Goal: Information Seeking & Learning: Learn about a topic

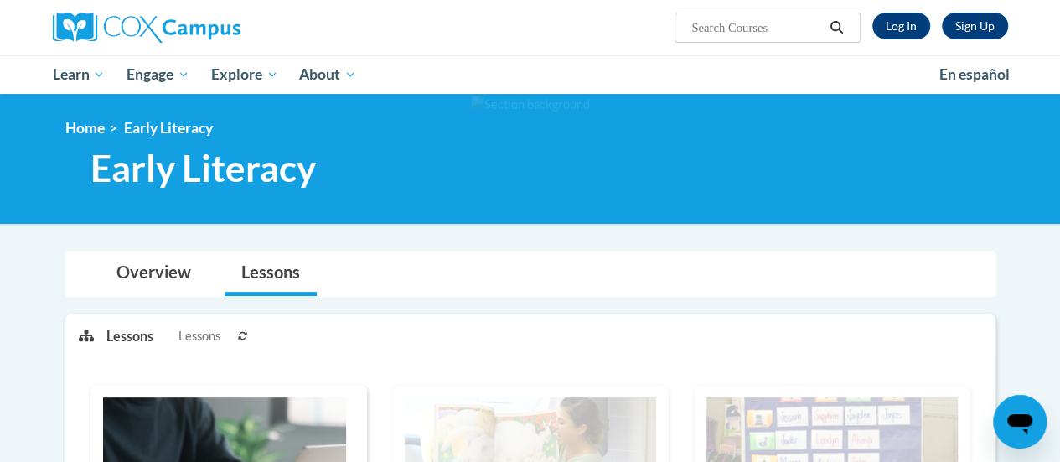
scroll to position [104, 0]
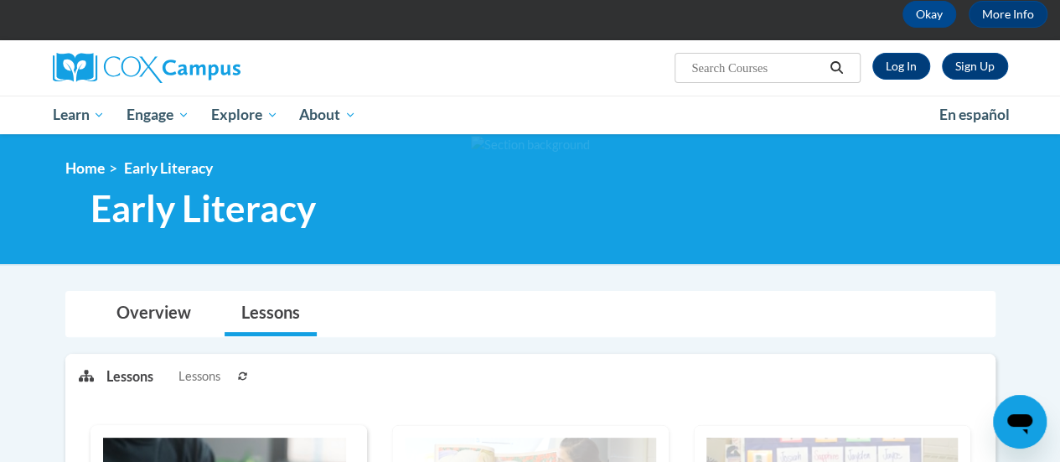
scroll to position [16, 0]
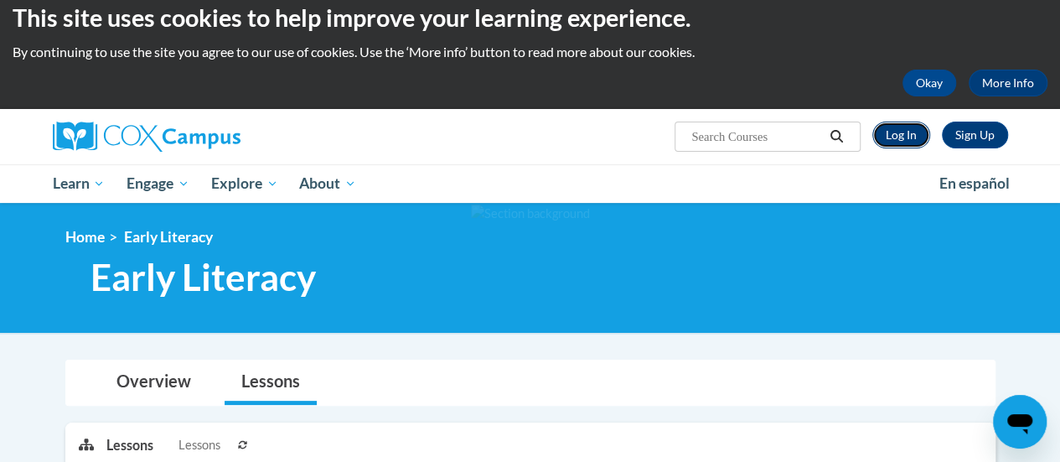
click at [914, 133] on link "Log In" at bounding box center [902, 135] width 58 height 27
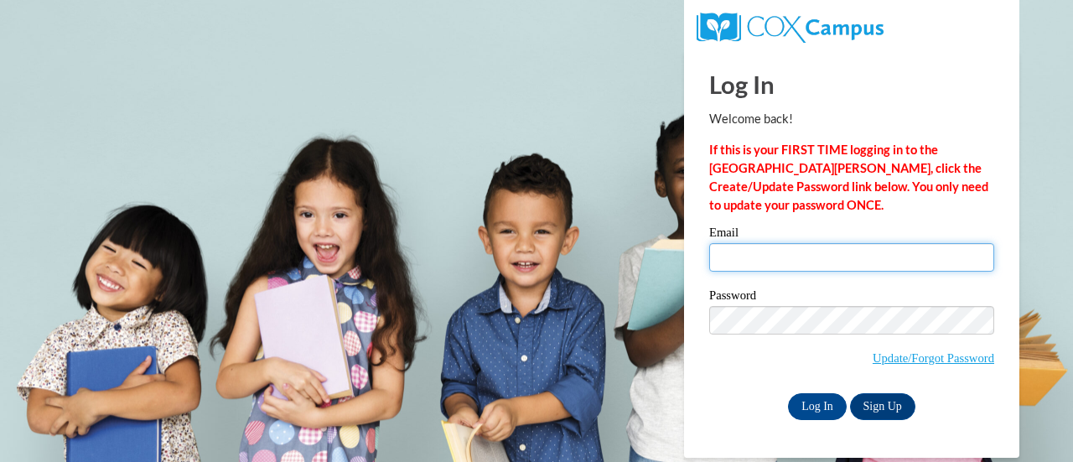
click at [800, 254] on input "Email" at bounding box center [851, 257] width 285 height 28
type input "nicole.gordy@muskegonorway.org"
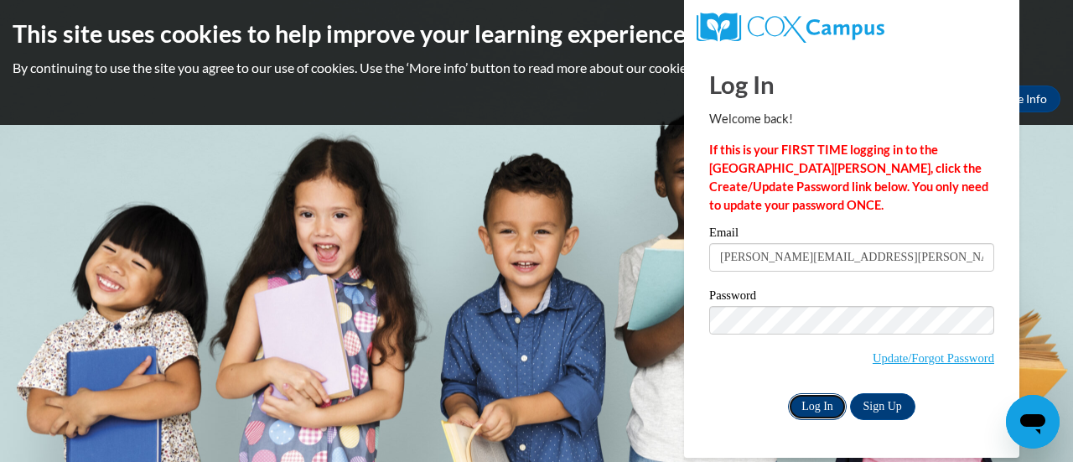
click at [805, 400] on input "Log In" at bounding box center [817, 406] width 59 height 27
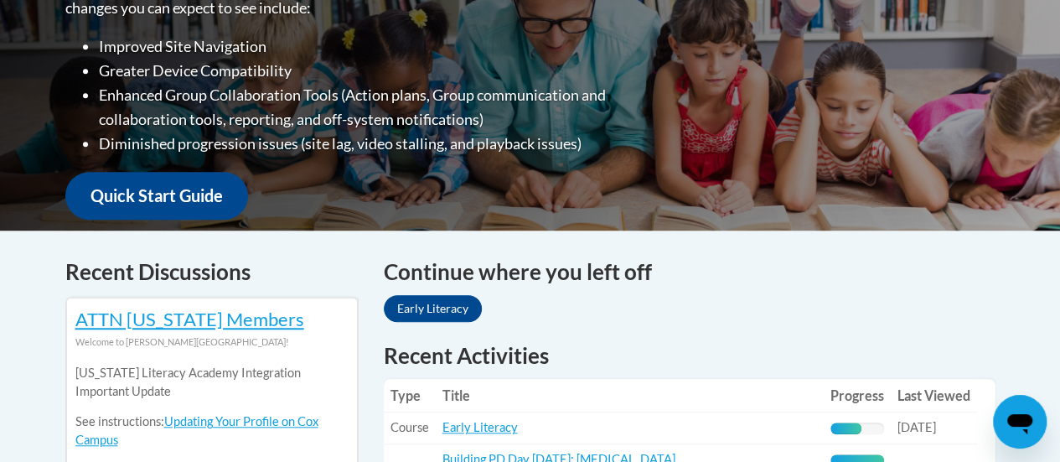
scroll to position [728, 0]
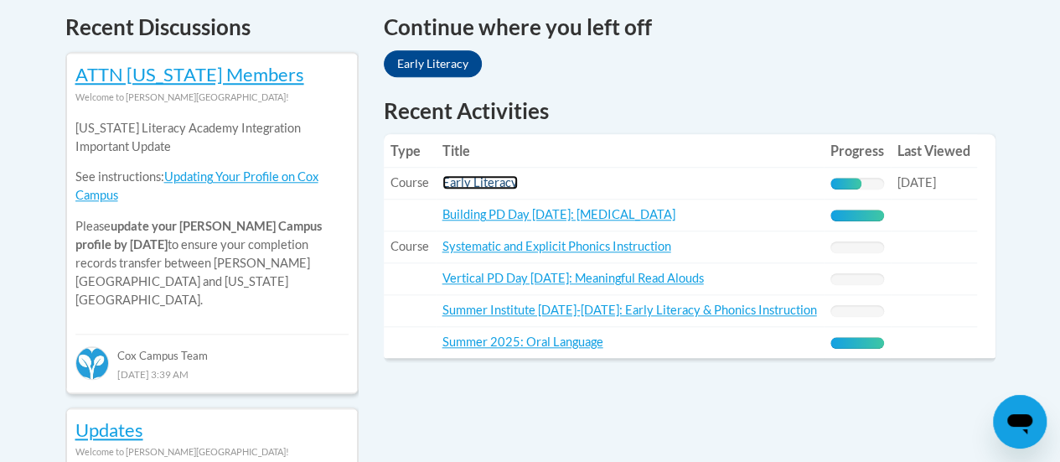
click at [502, 185] on link "Early Literacy" at bounding box center [480, 182] width 75 height 14
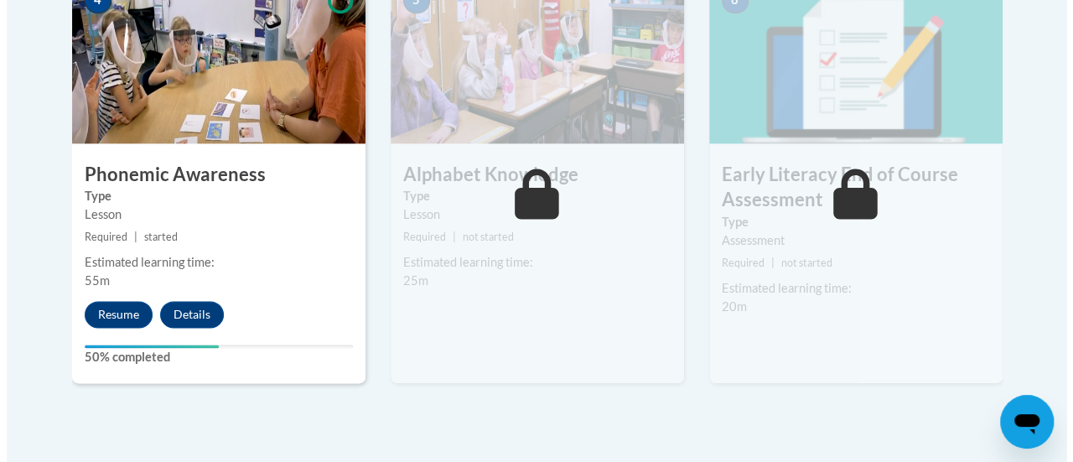
scroll to position [1071, 0]
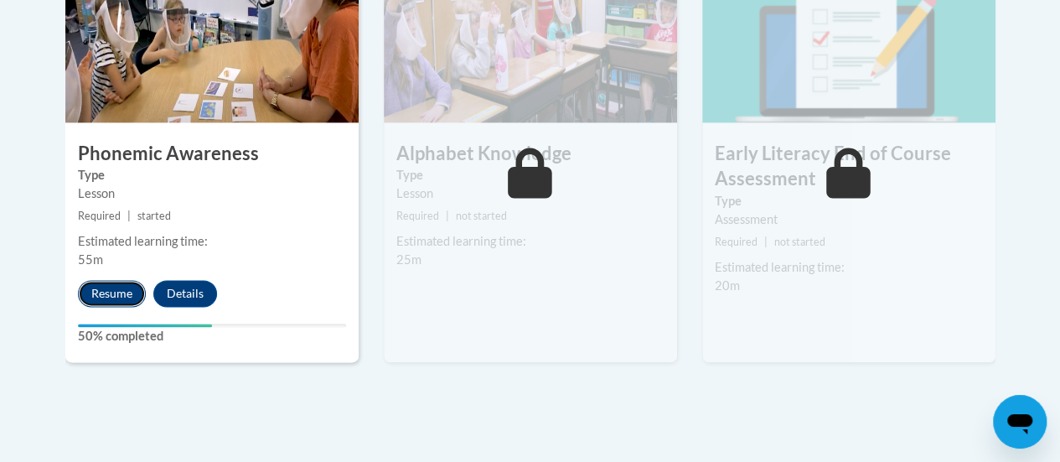
click at [96, 287] on button "Resume" at bounding box center [112, 293] width 68 height 27
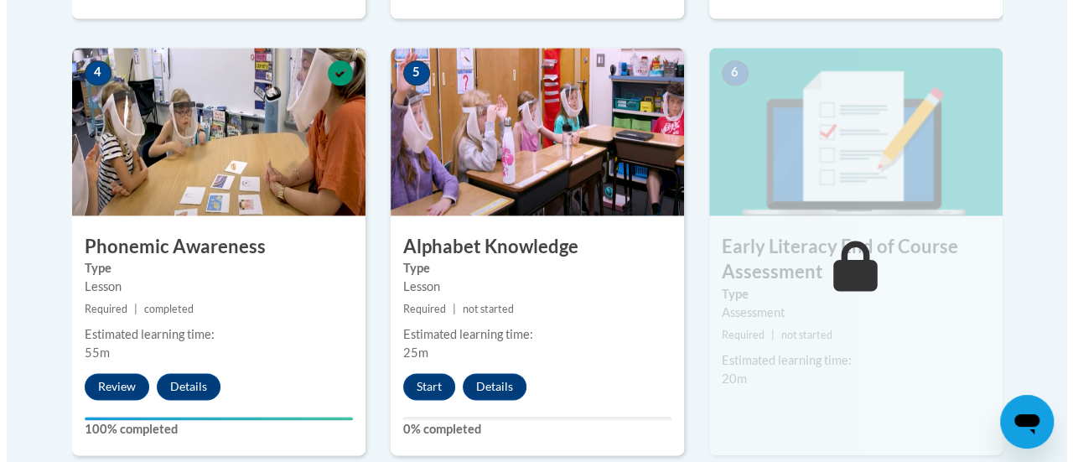
scroll to position [1031, 0]
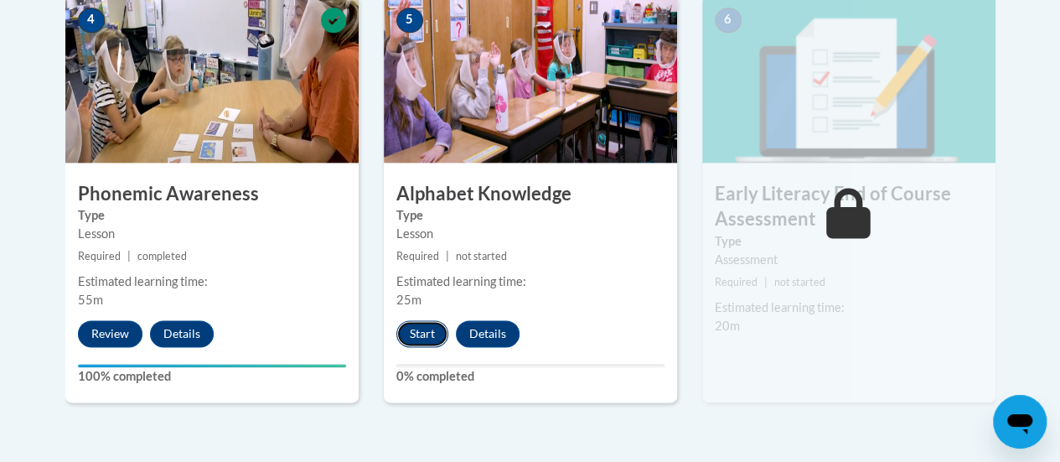
click at [423, 343] on button "Start" at bounding box center [422, 333] width 52 height 27
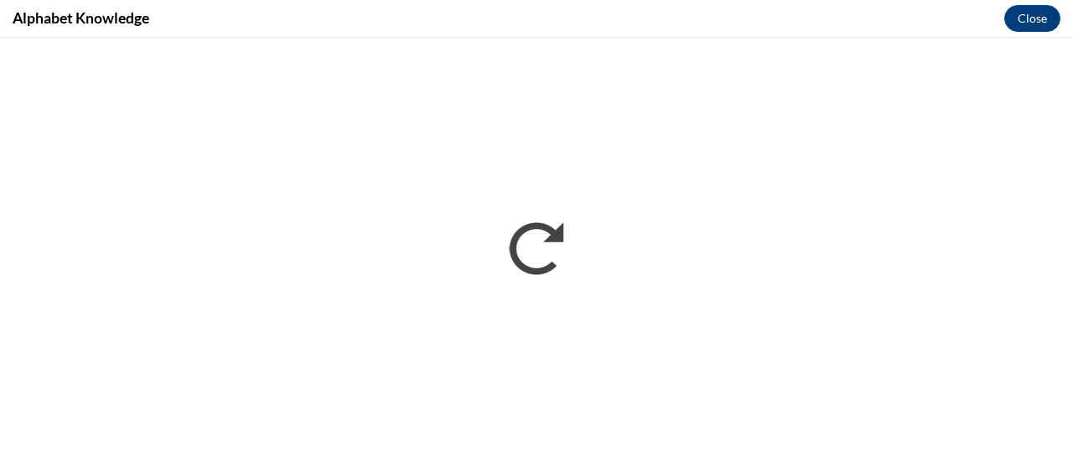
scroll to position [0, 0]
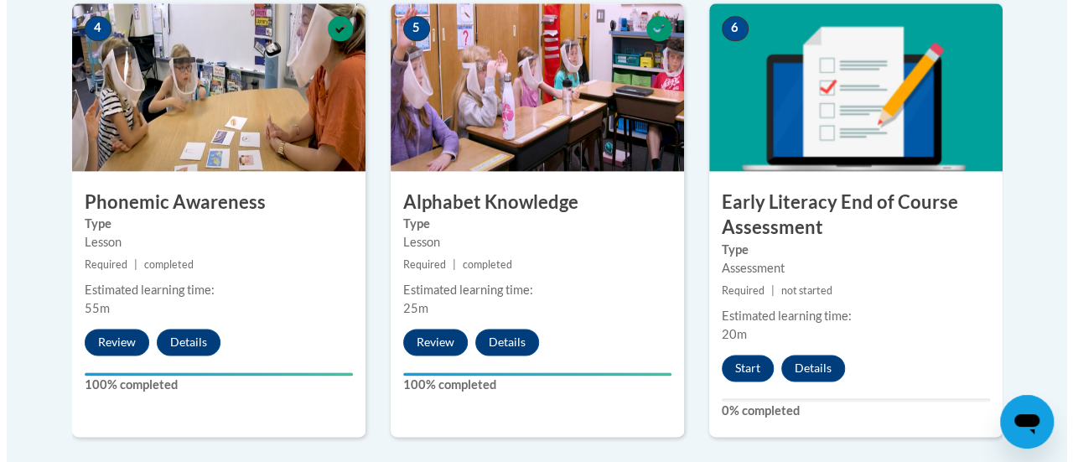
scroll to position [1154, 0]
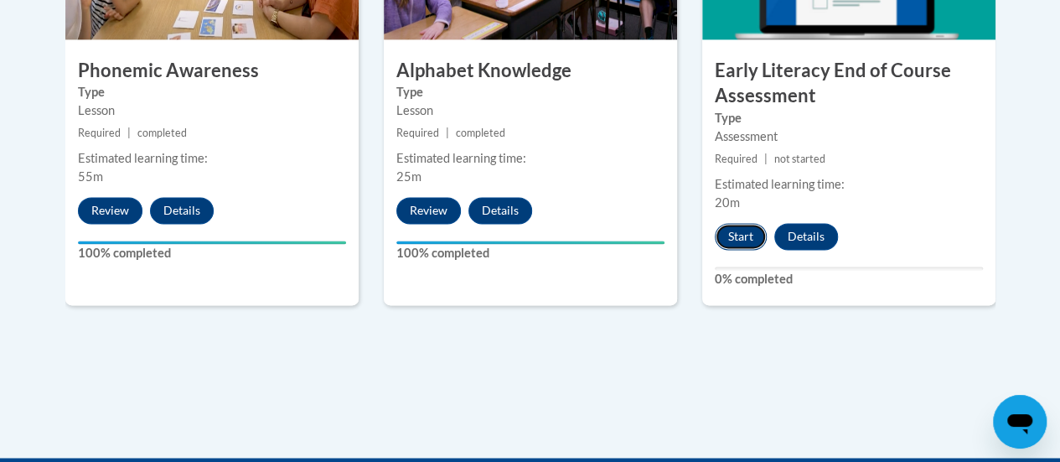
click at [741, 244] on button "Start" at bounding box center [741, 236] width 52 height 27
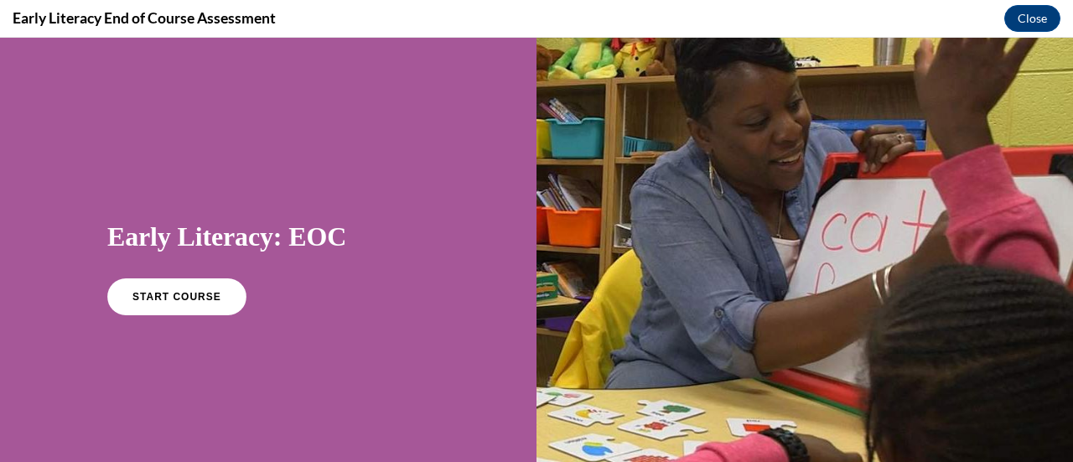
scroll to position [0, 0]
click at [170, 293] on span "START COURSE" at bounding box center [176, 297] width 93 height 13
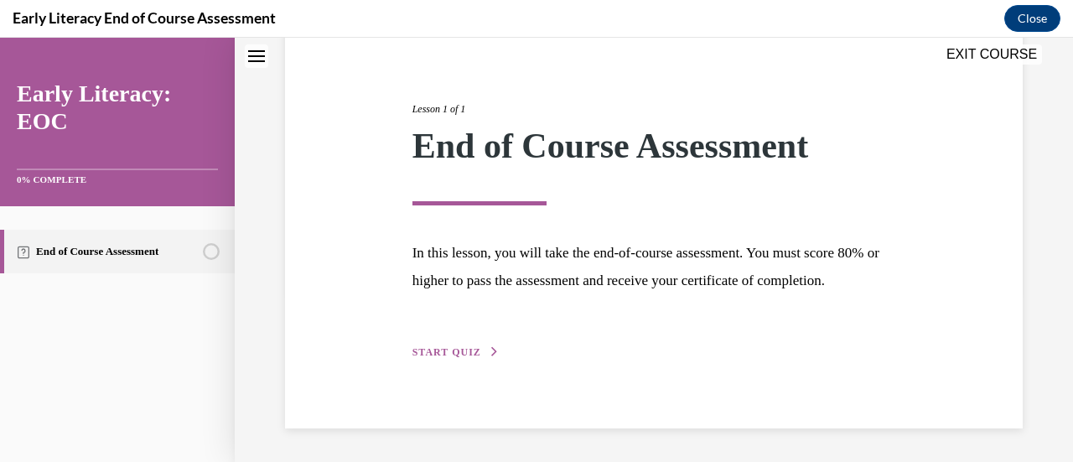
scroll to position [196, 0]
click at [443, 344] on div "Lesson 1 of 1 End of Course Assessment In this lesson, you will take the end-of…" at bounding box center [654, 212] width 509 height 298
click at [448, 352] on span "START QUIZ" at bounding box center [446, 352] width 69 height 12
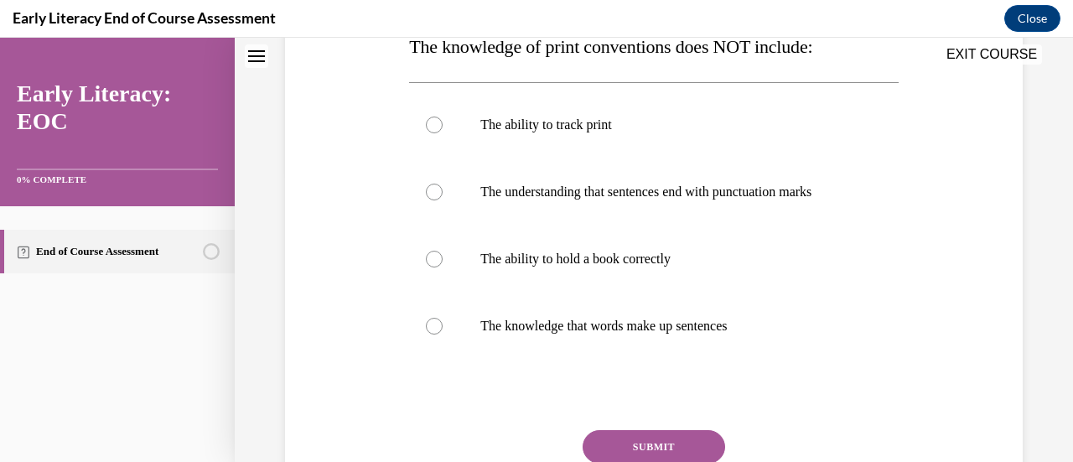
scroll to position [286, 0]
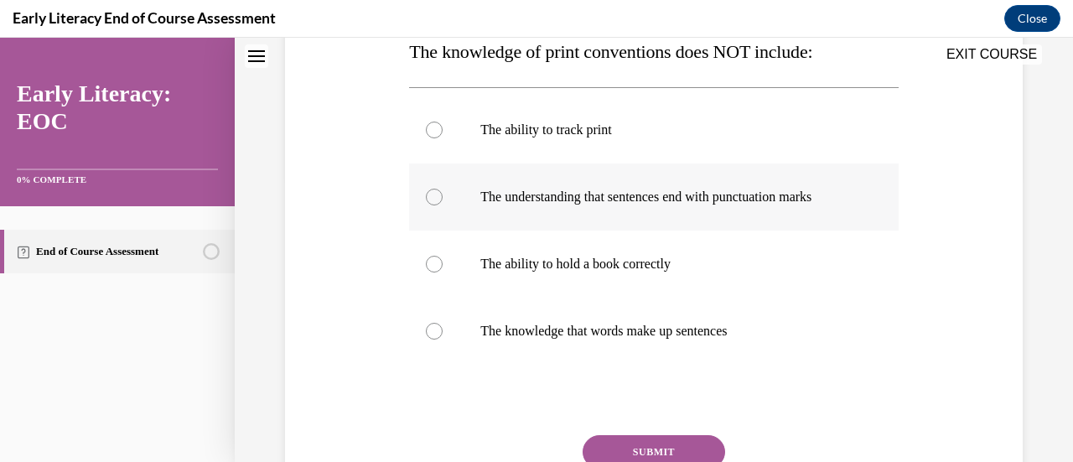
click at [813, 215] on div at bounding box center [653, 196] width 489 height 67
click at [655, 450] on button "SUBMIT" at bounding box center [654, 452] width 142 height 34
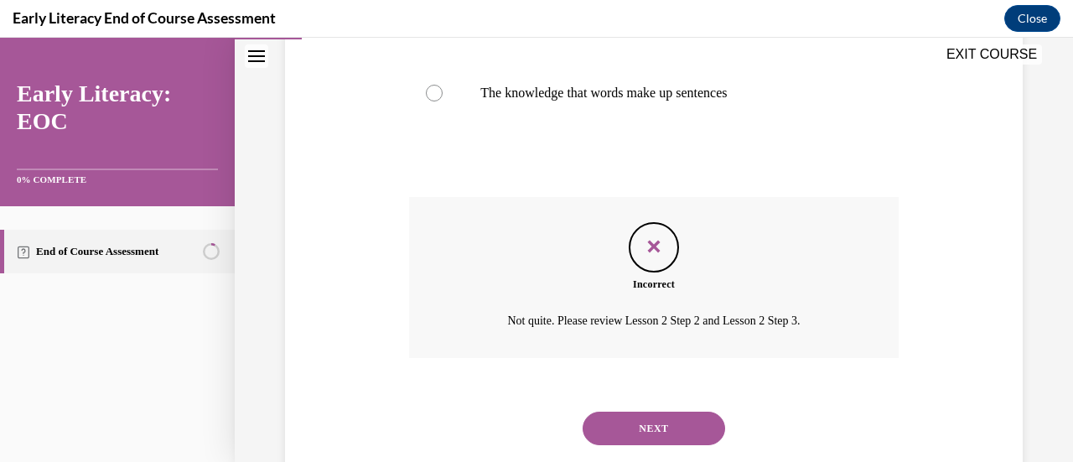
scroll to position [525, 0]
click at [635, 427] on button "NEXT" at bounding box center [654, 428] width 142 height 34
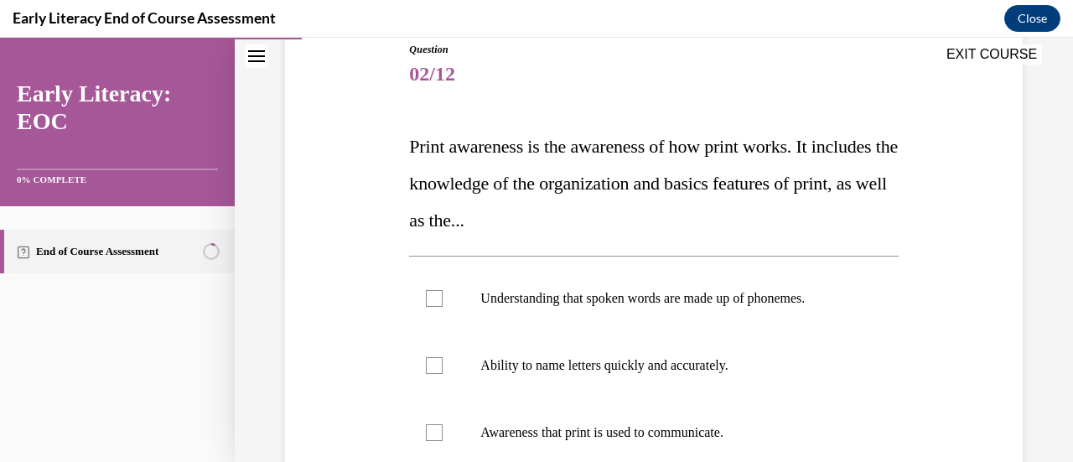
scroll to position [232, 0]
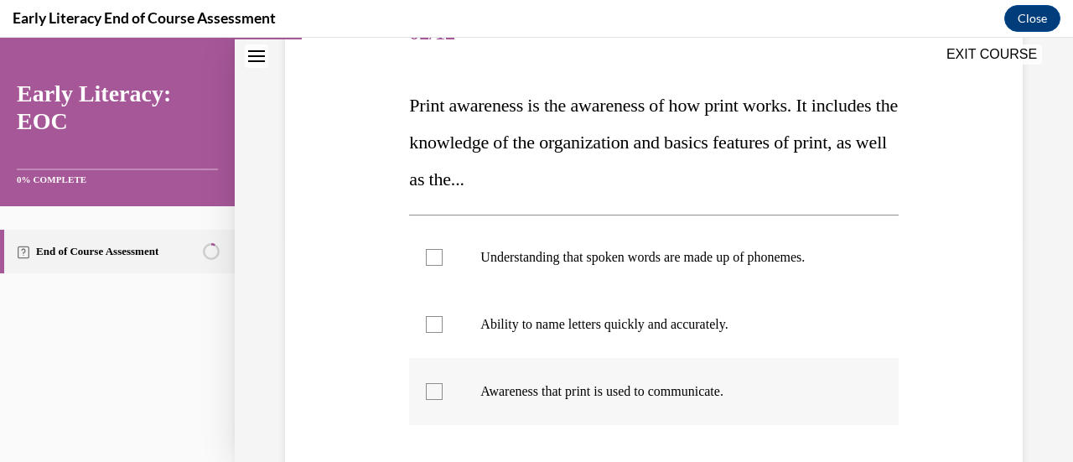
click at [679, 381] on div at bounding box center [653, 391] width 489 height 67
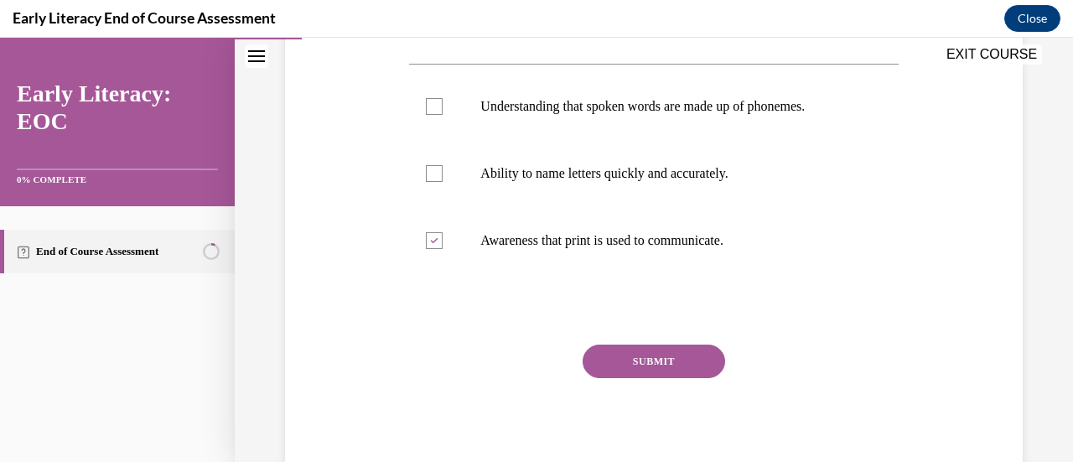
scroll to position [386, 0]
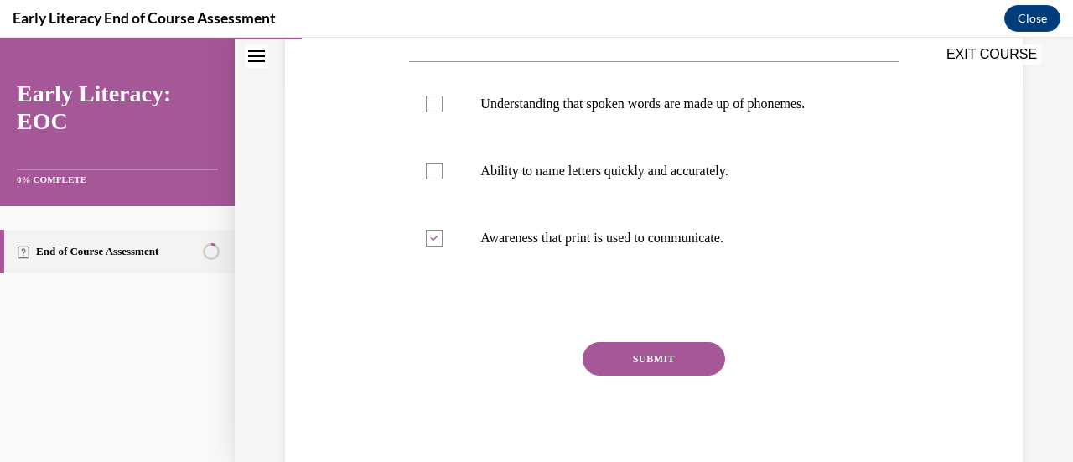
click at [654, 359] on button "SUBMIT" at bounding box center [654, 359] width 142 height 34
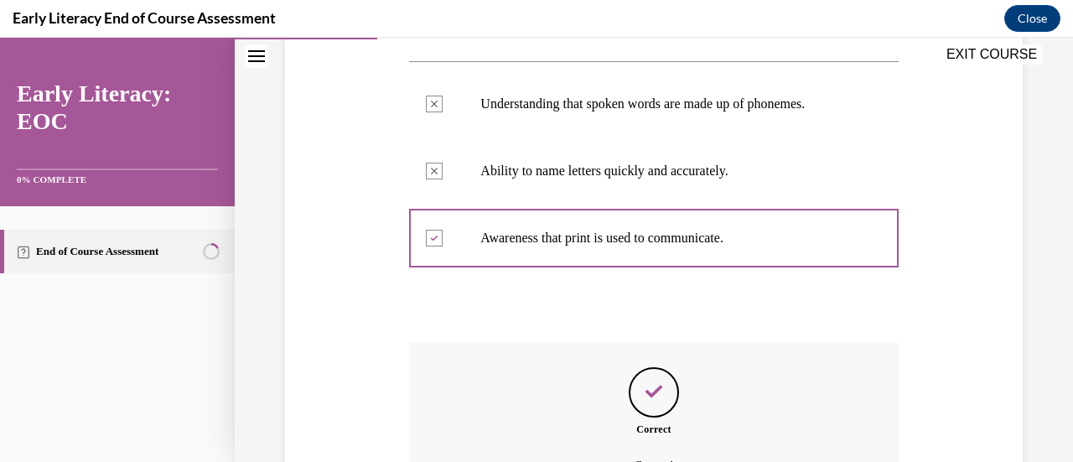
scroll to position [572, 0]
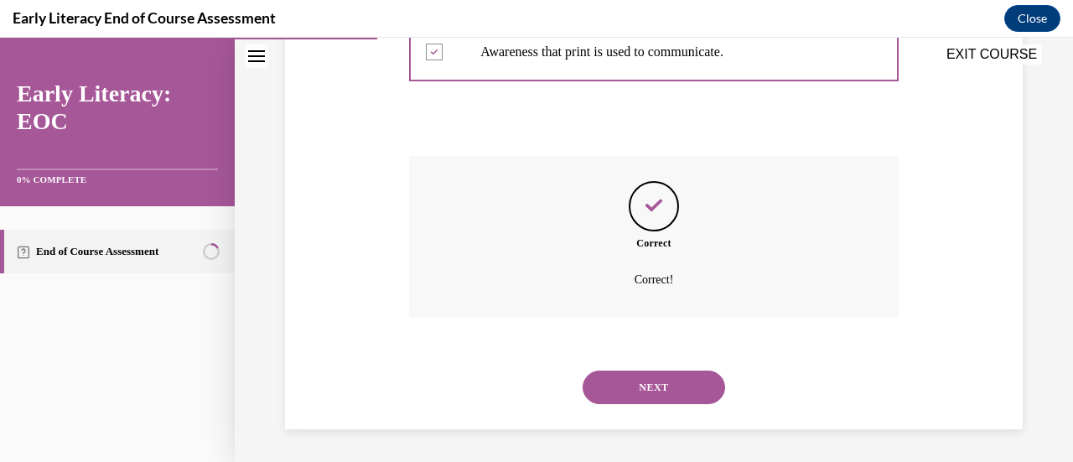
click at [650, 385] on button "NEXT" at bounding box center [654, 387] width 142 height 34
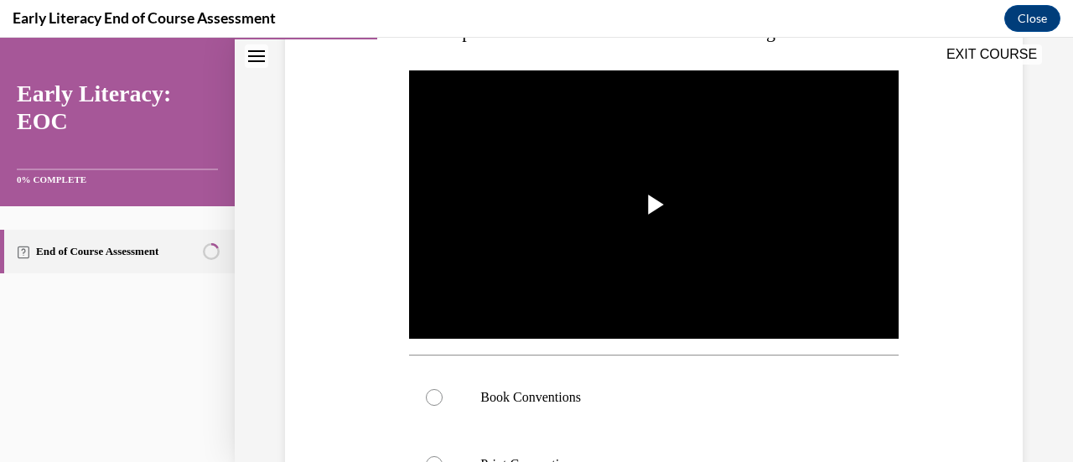
scroll to position [308, 0]
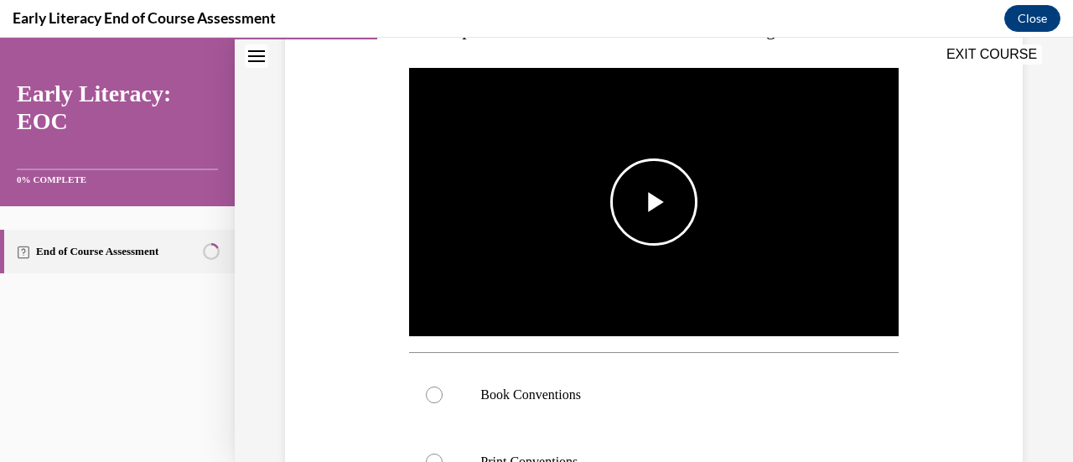
click at [654, 202] on span "Video player" at bounding box center [654, 202] width 0 height 0
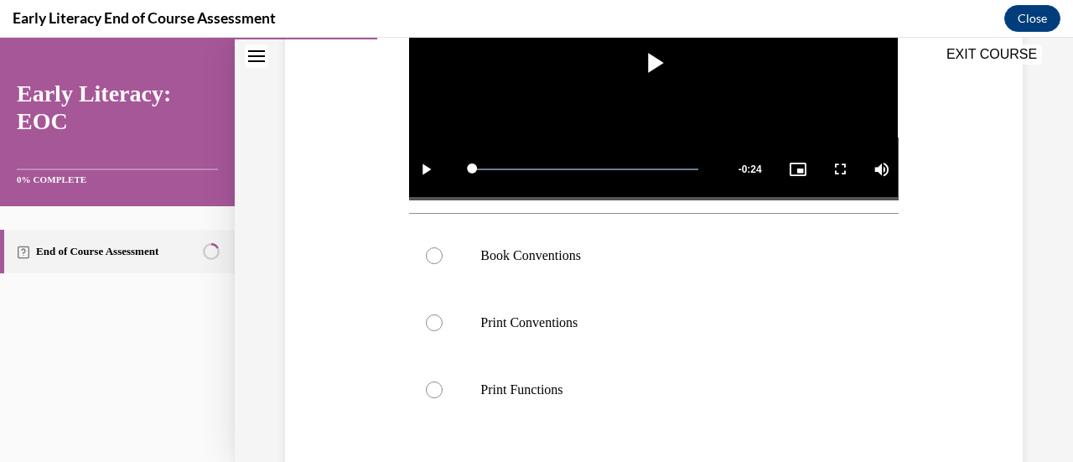
scroll to position [447, 0]
click at [572, 333] on div at bounding box center [653, 323] width 489 height 67
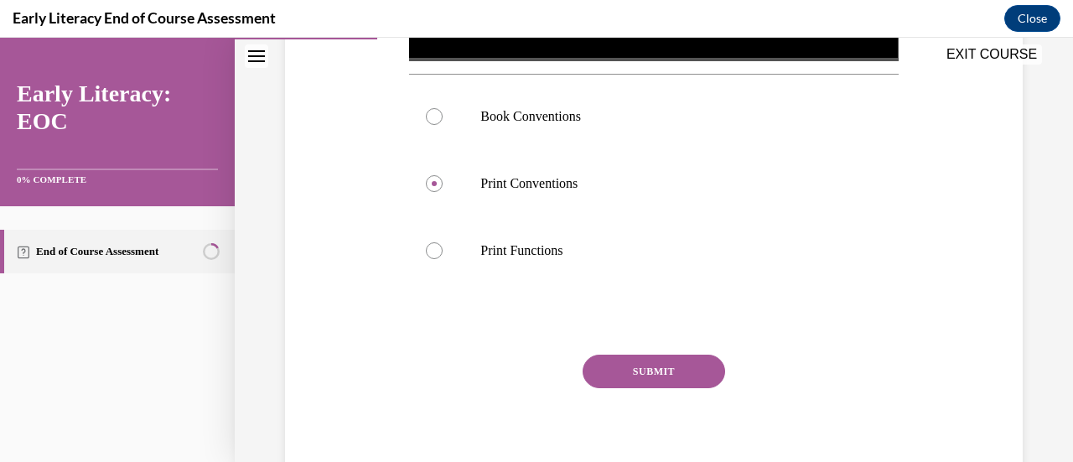
scroll to position [594, 0]
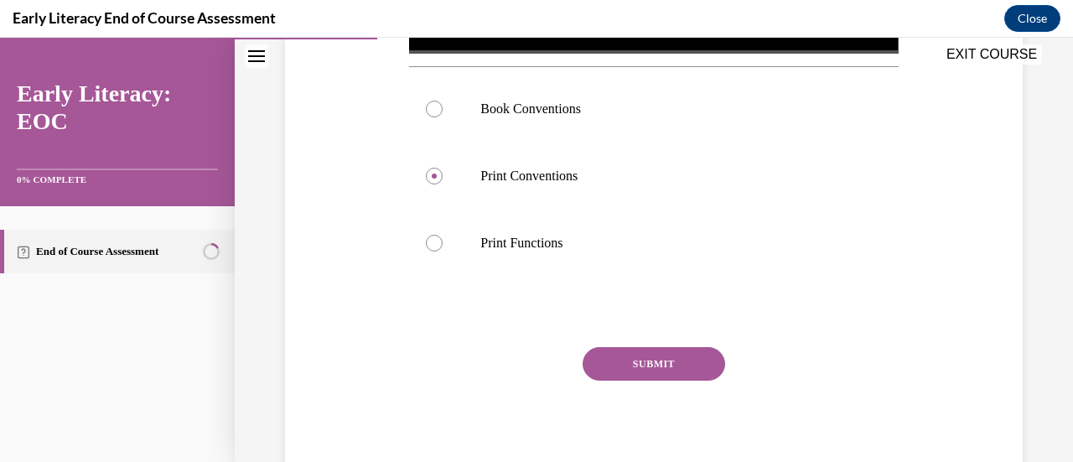
click at [650, 371] on button "SUBMIT" at bounding box center [654, 364] width 142 height 34
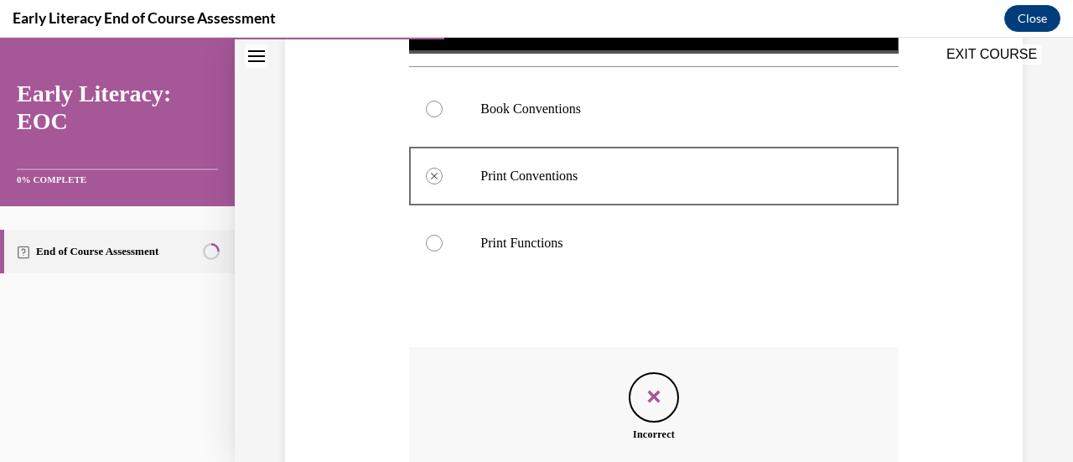
scroll to position [780, 0]
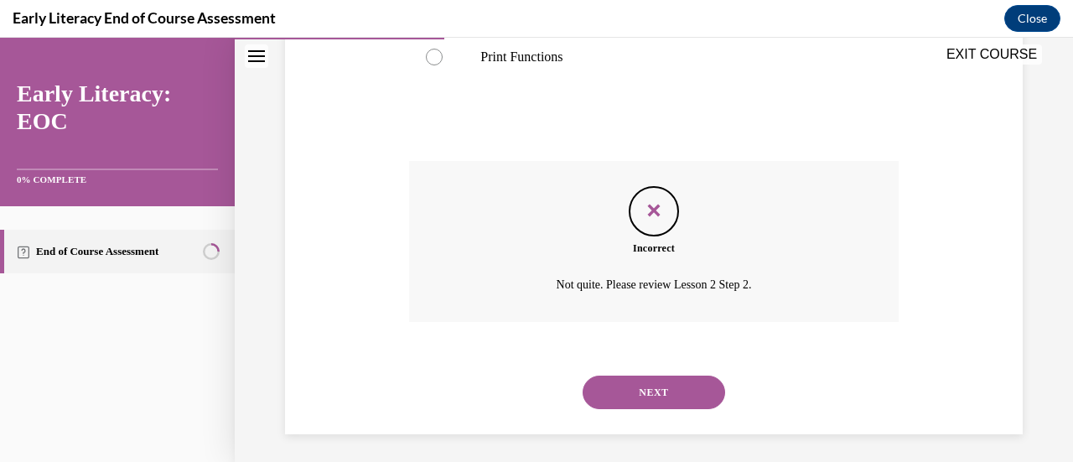
click at [616, 375] on button "NEXT" at bounding box center [654, 392] width 142 height 34
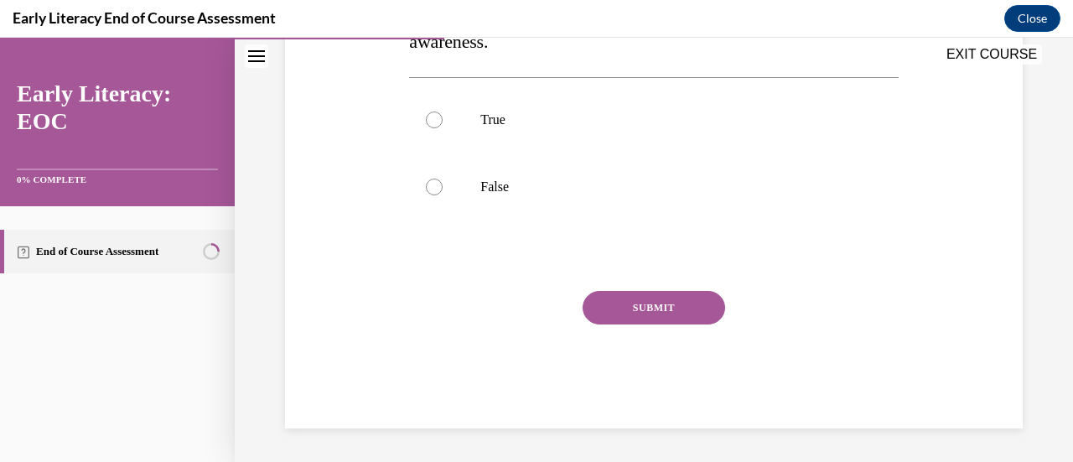
scroll to position [51, 0]
